Goal: Check status: Check status

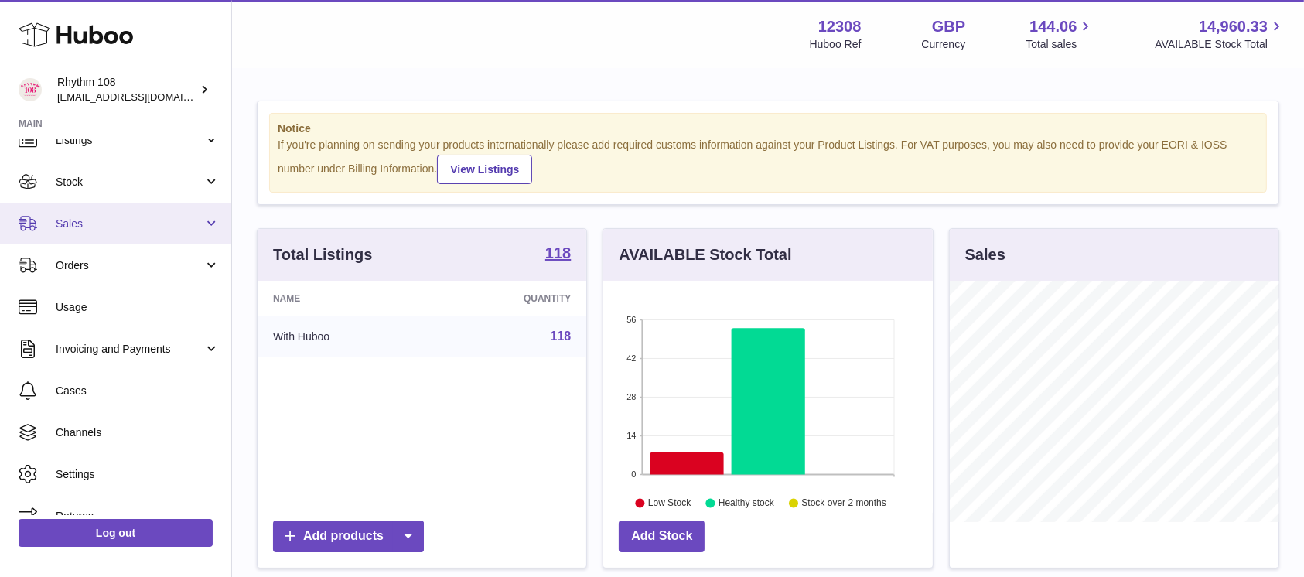
scroll to position [83, 0]
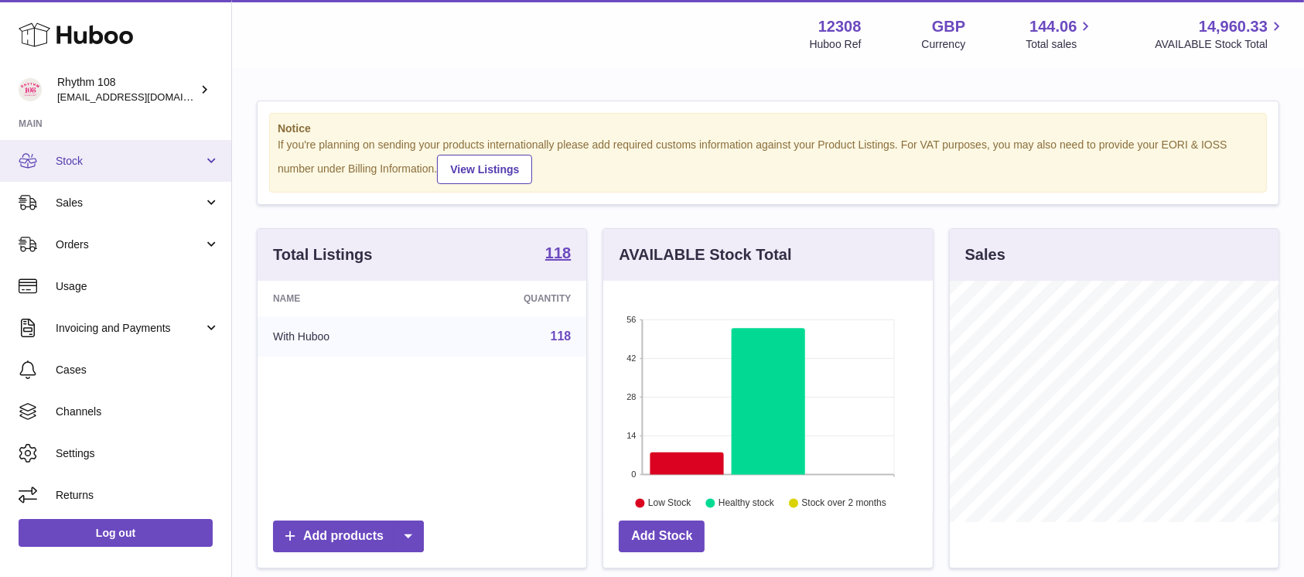
click at [126, 159] on span "Stock" at bounding box center [130, 161] width 148 height 15
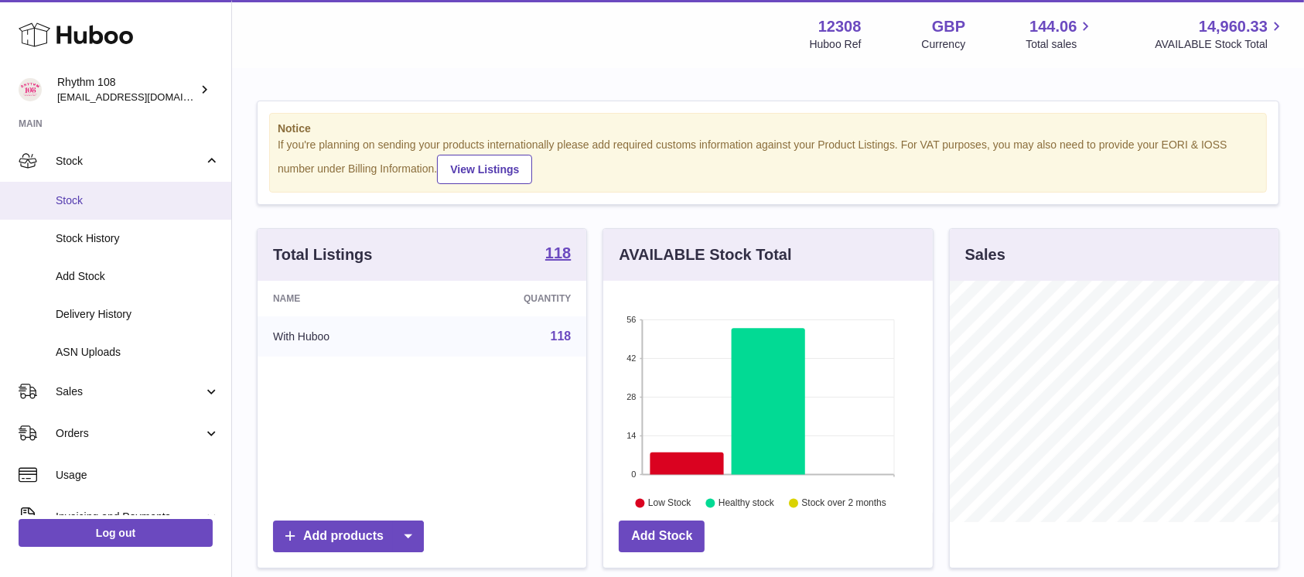
click at [141, 197] on span "Stock" at bounding box center [138, 200] width 164 height 15
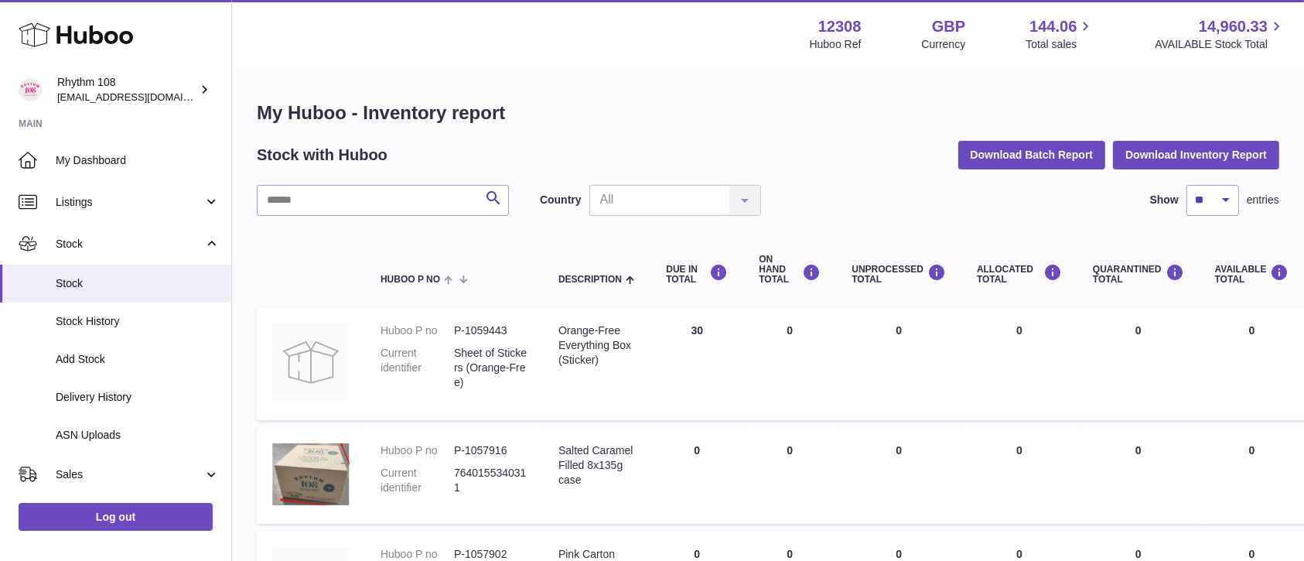
click at [675, 111] on h1 "My Huboo - Inventory report" at bounding box center [768, 113] width 1022 height 25
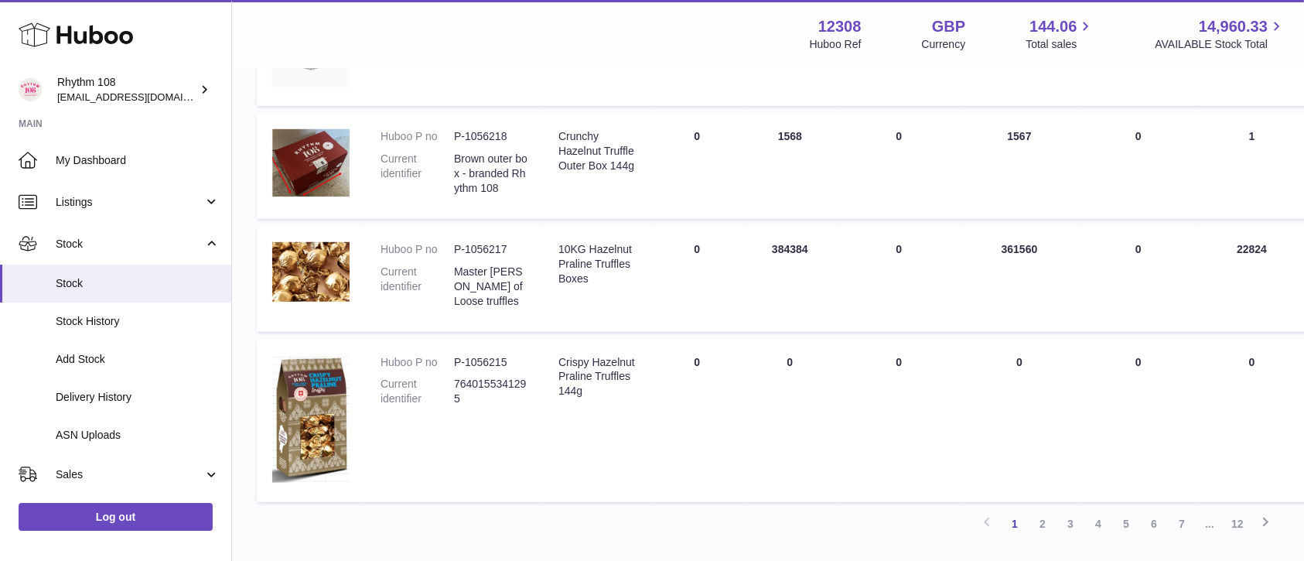
scroll to position [1115, 0]
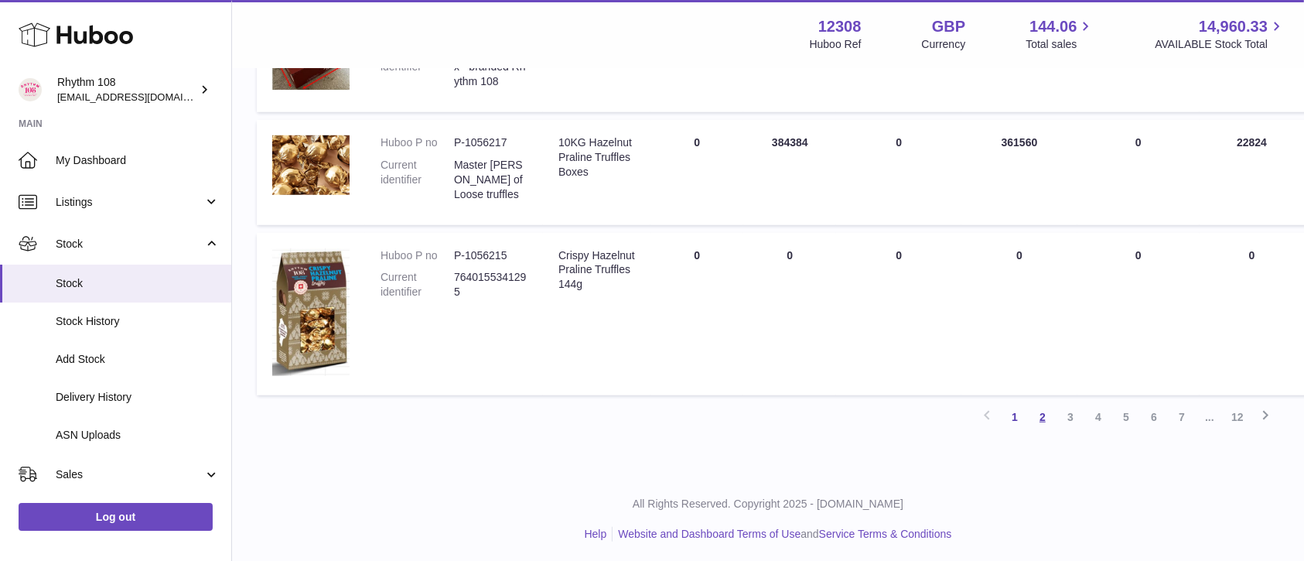
click at [1042, 418] on link "2" at bounding box center [1042, 417] width 28 height 28
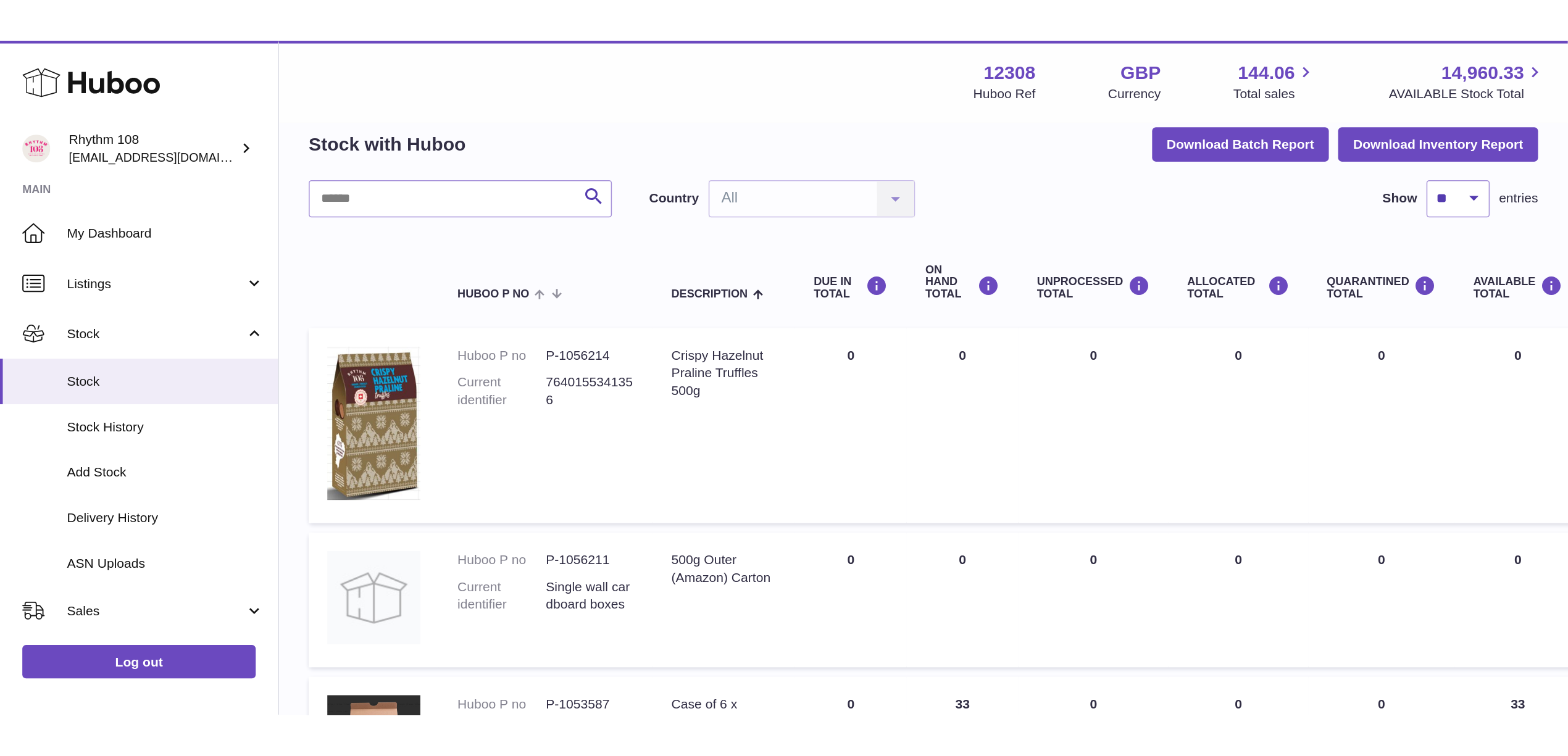
scroll to position [55, 0]
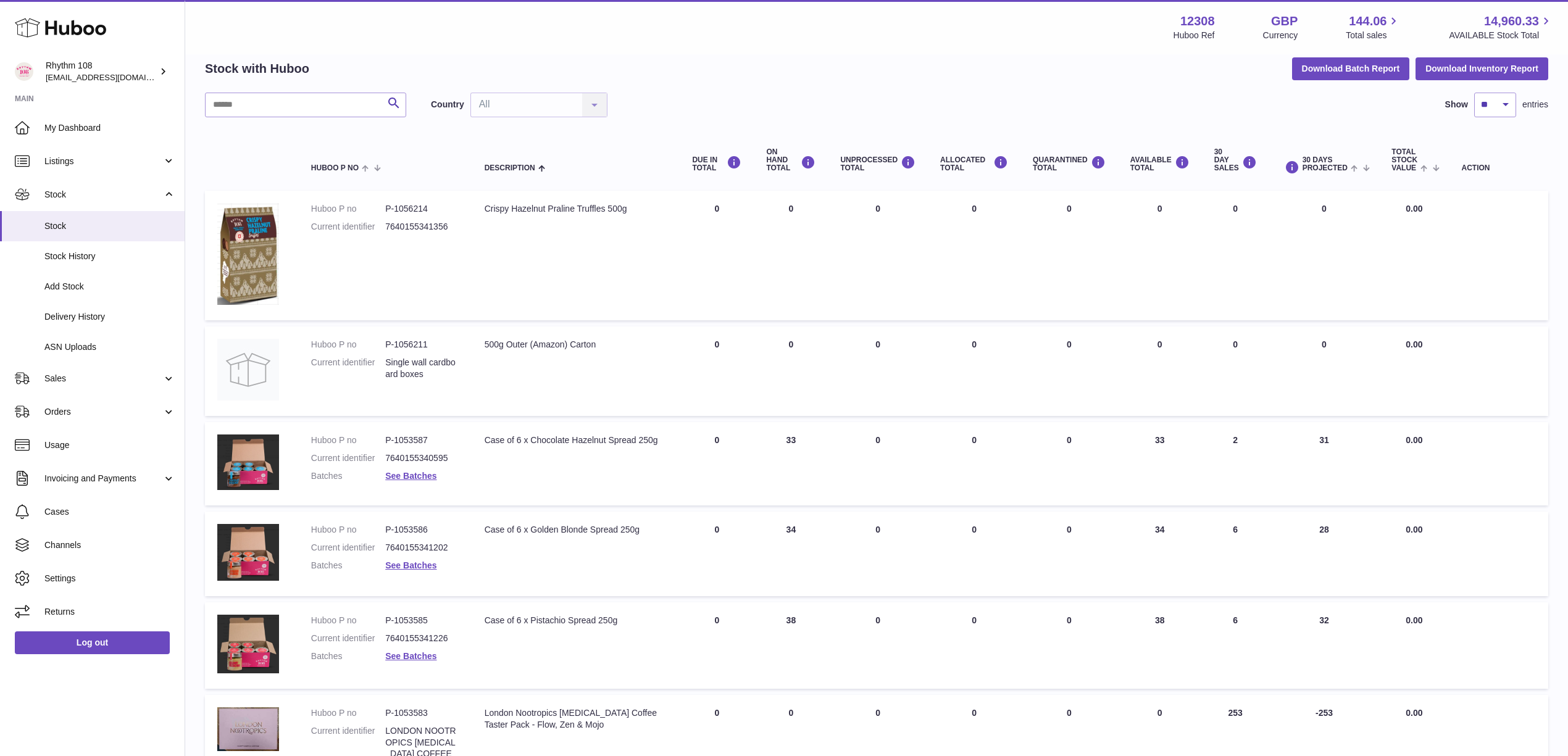
click at [413, 203] on dd "P-1056214" at bounding box center [422, 208] width 74 height 12
copy dd "1056214"
click at [67, 348] on span "ASN Uploads" at bounding box center [110, 347] width 131 height 12
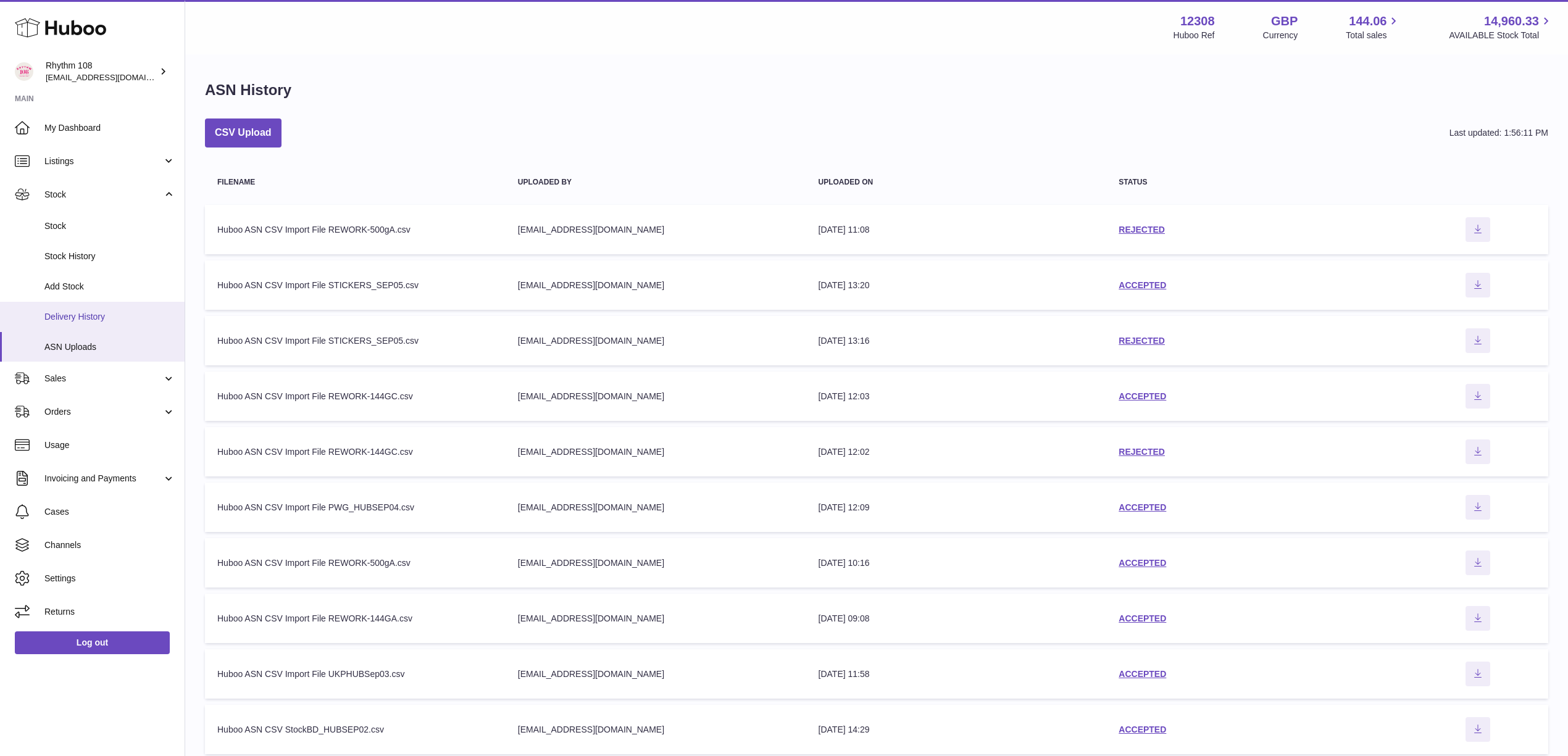
drag, startPoint x: 109, startPoint y: 317, endPoint x: 163, endPoint y: 321, distance: 54.1
click at [109, 317] on span "Delivery History" at bounding box center [110, 317] width 131 height 12
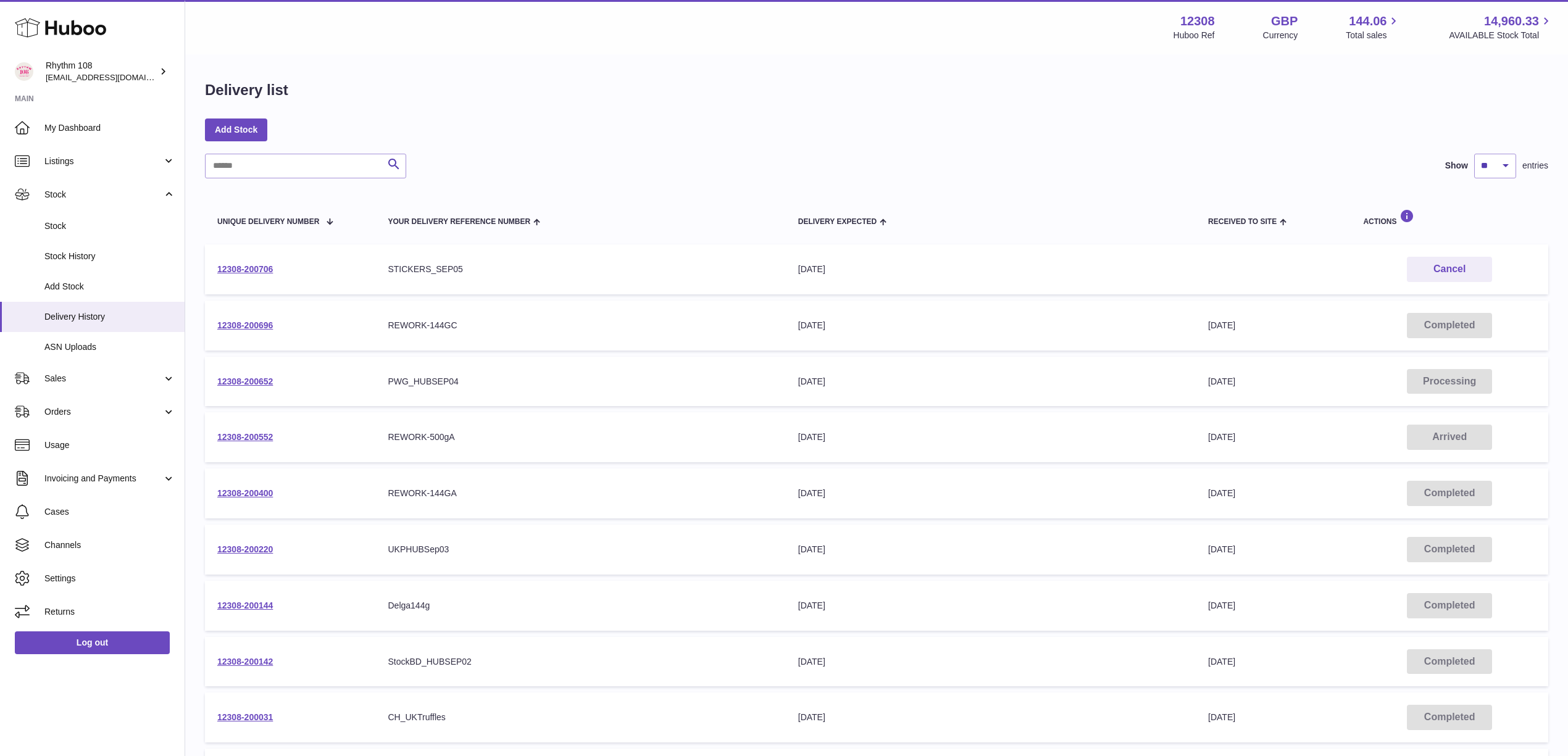
scroll to position [82, 0]
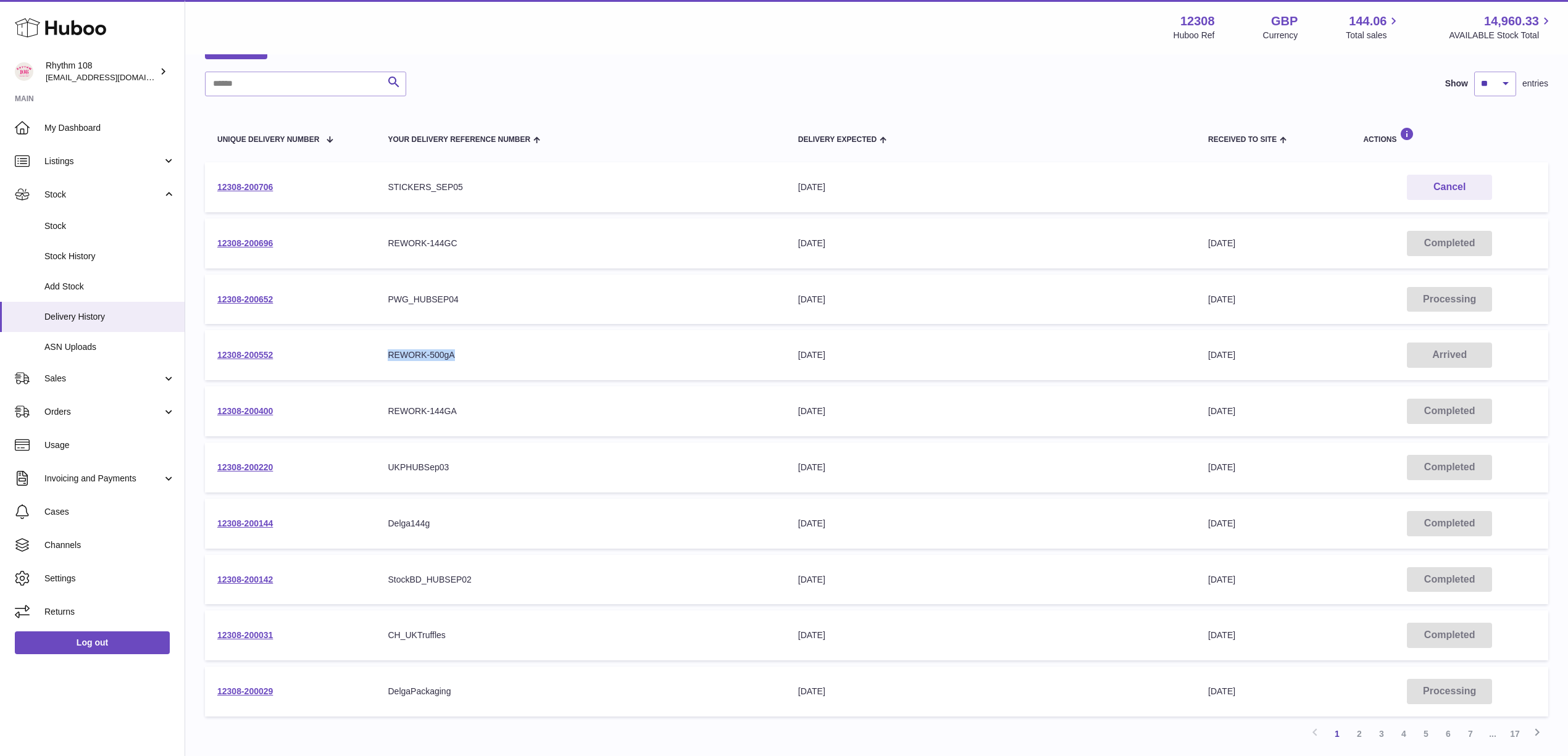
drag, startPoint x: 461, startPoint y: 354, endPoint x: 378, endPoint y: 358, distance: 83.1
click at [380, 358] on td "Your Delivery Reference Number REWORK-500gA" at bounding box center [580, 355] width 410 height 50
drag, startPoint x: 285, startPoint y: 356, endPoint x: 481, endPoint y: 492, distance: 238.6
click at [205, 356] on td "12308-200552" at bounding box center [290, 355] width 170 height 50
copy link "12308-200552"
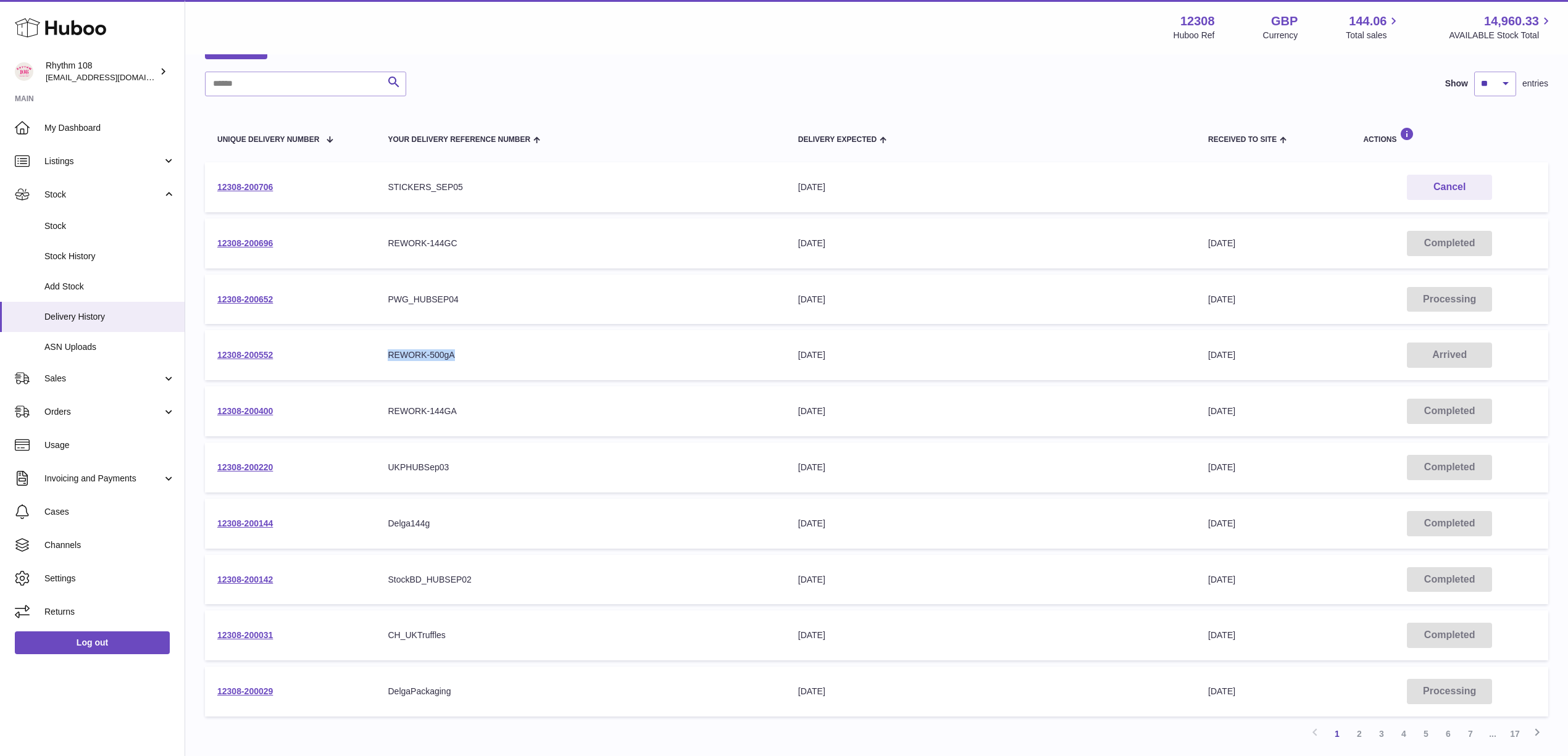
click at [230, 346] on td "12308-200552" at bounding box center [290, 355] width 170 height 50
click at [233, 350] on link "12308-200552" at bounding box center [245, 354] width 56 height 10
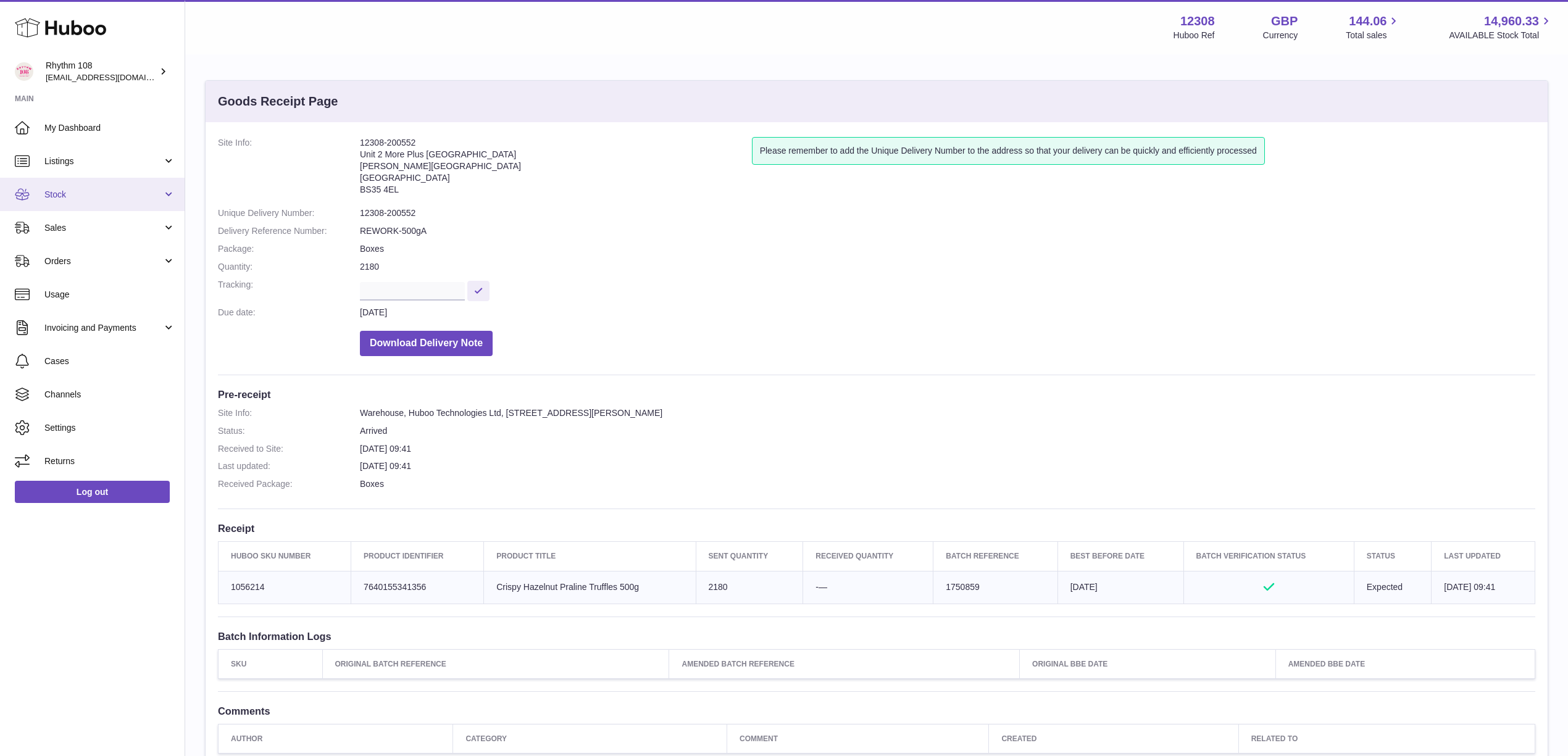
click at [104, 189] on span "Stock" at bounding box center [104, 195] width 118 height 12
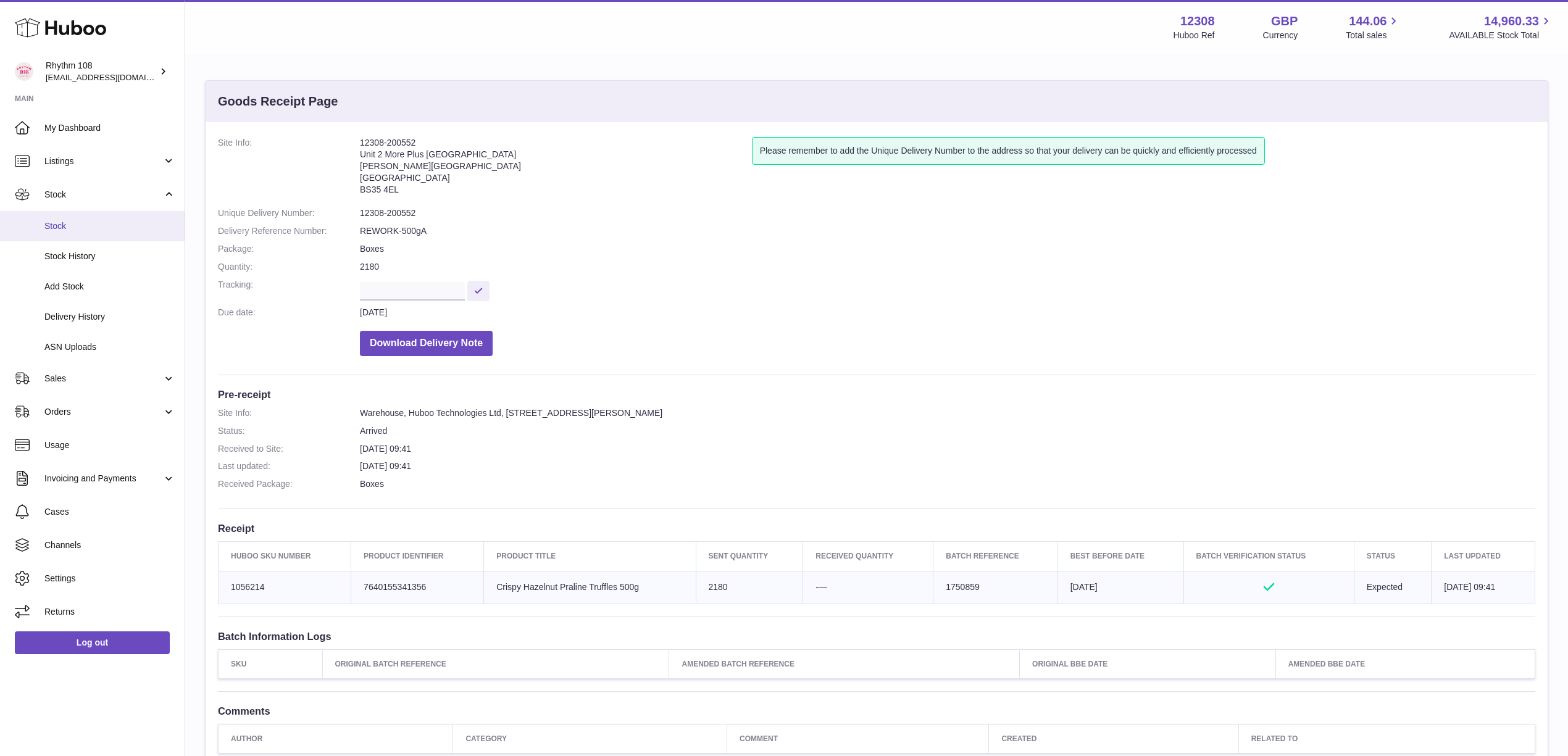
click at [111, 217] on link "Stock" at bounding box center [92, 226] width 184 height 30
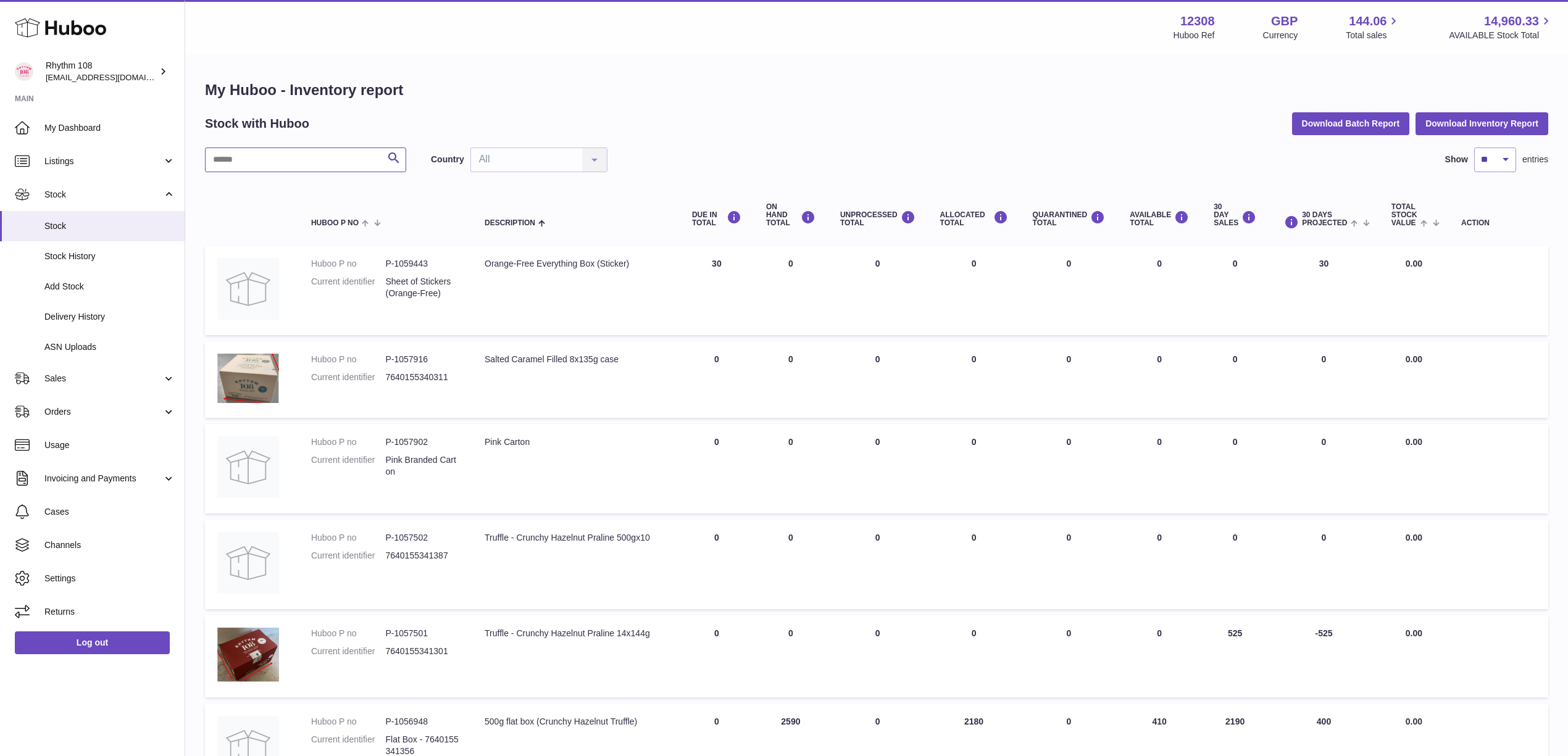
click at [275, 167] on input "text" at bounding box center [306, 160] width 201 height 25
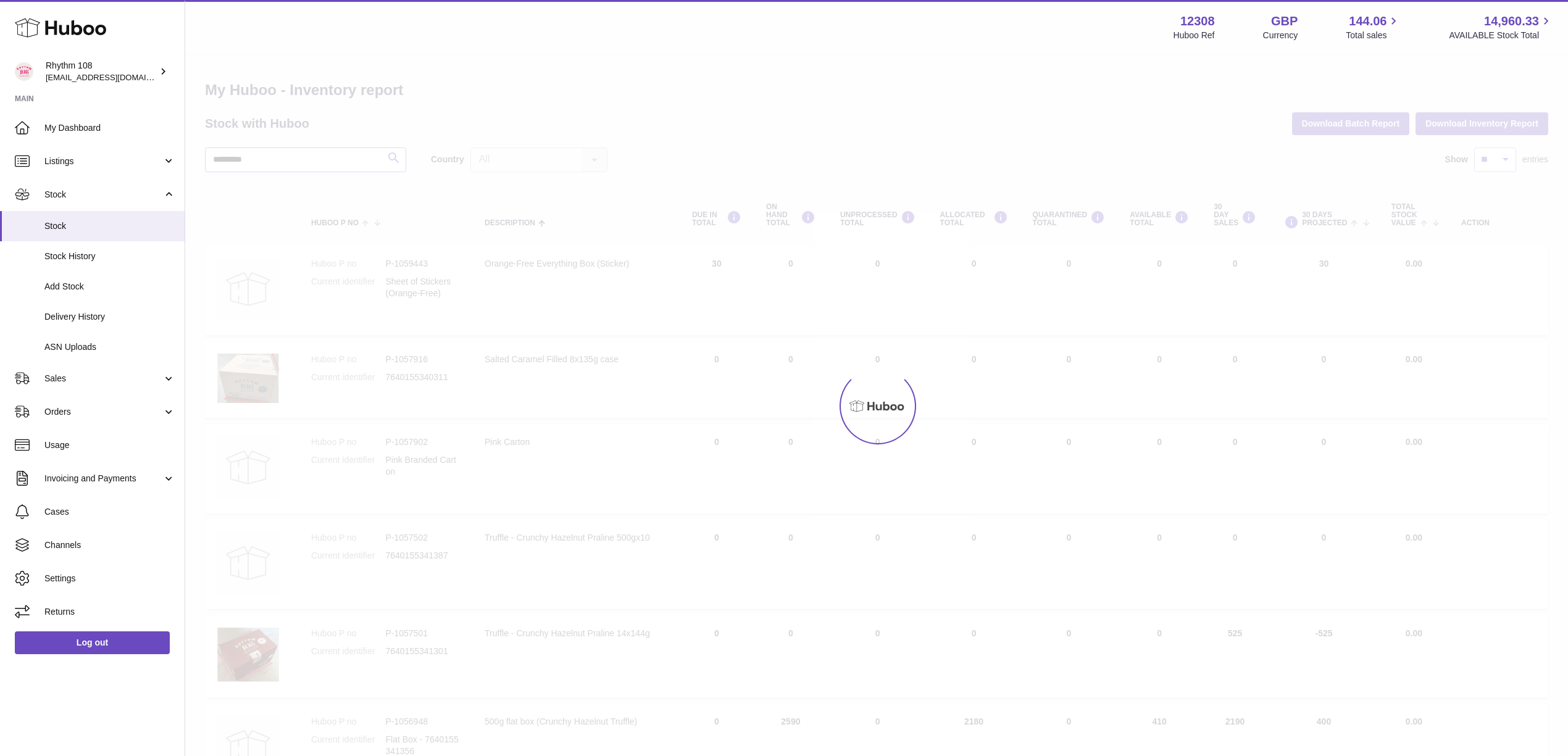
type input "*********"
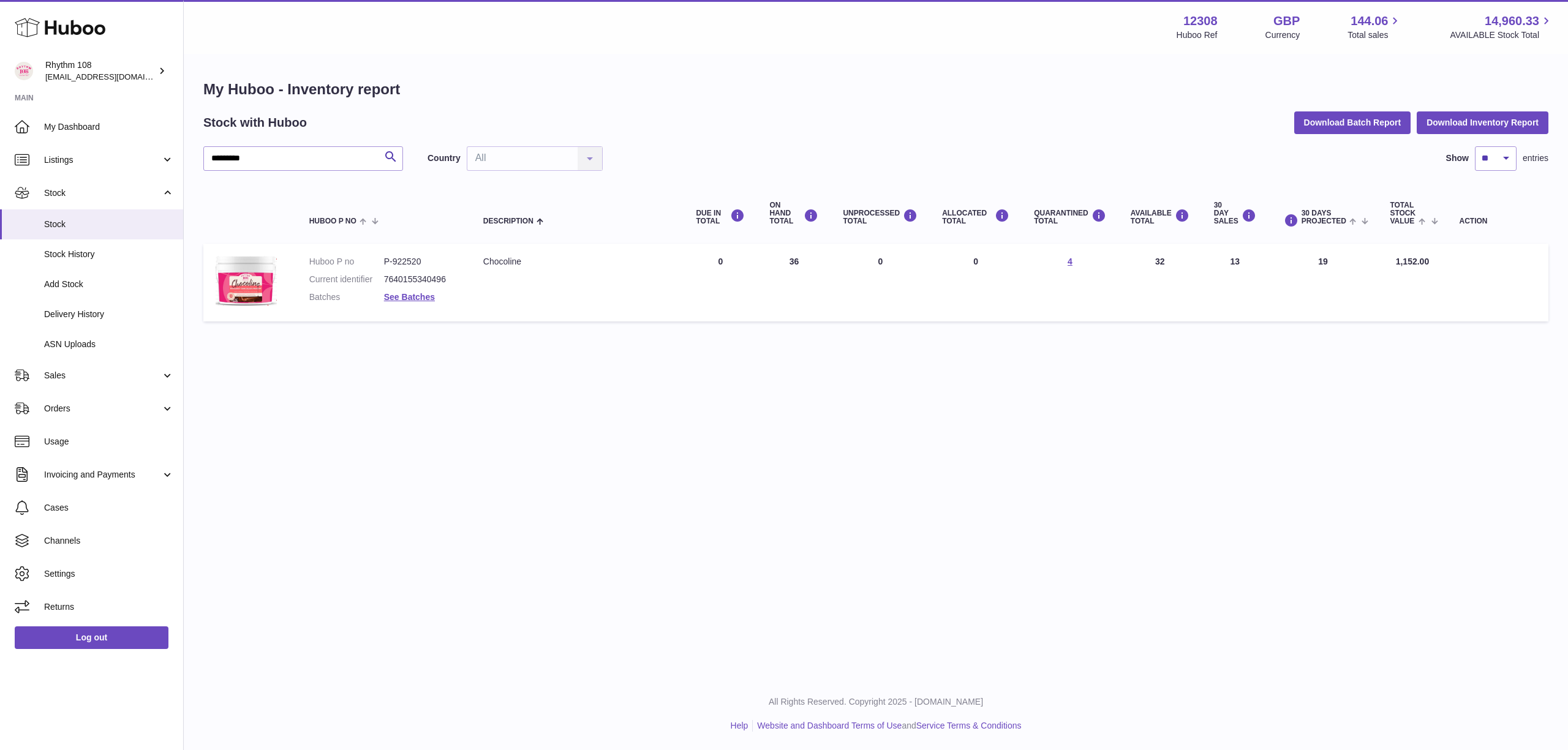
click at [466, 414] on div "Menu Huboo 12308 Huboo Ref GBP Currency 144.06 Total sales 14,960.33 AVAILABLE …" at bounding box center [876, 339] width 1384 height 678
drag, startPoint x: 368, startPoint y: 490, endPoint x: 348, endPoint y: 523, distance: 38.6
click at [368, 490] on div "Menu Huboo 12308 Huboo Ref GBP Currency 144.06 Total sales 14,960.33 AVAILABLE …" at bounding box center [876, 339] width 1384 height 678
drag, startPoint x: 773, startPoint y: 459, endPoint x: 765, endPoint y: 458, distance: 8.1
click at [773, 459] on div "Menu Huboo 12308 Huboo Ref GBP Currency 144.06 Total sales 14,960.33 AVAILABLE …" at bounding box center [876, 339] width 1384 height 678
